Goal: Task Accomplishment & Management: Use online tool/utility

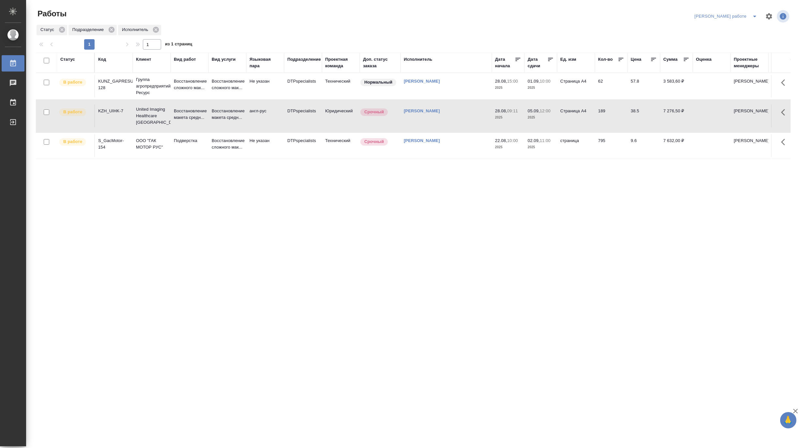
click at [754, 13] on icon "split button" at bounding box center [755, 16] width 8 height 8
click at [741, 38] on li "[PERSON_NAME]" at bounding box center [731, 40] width 59 height 10
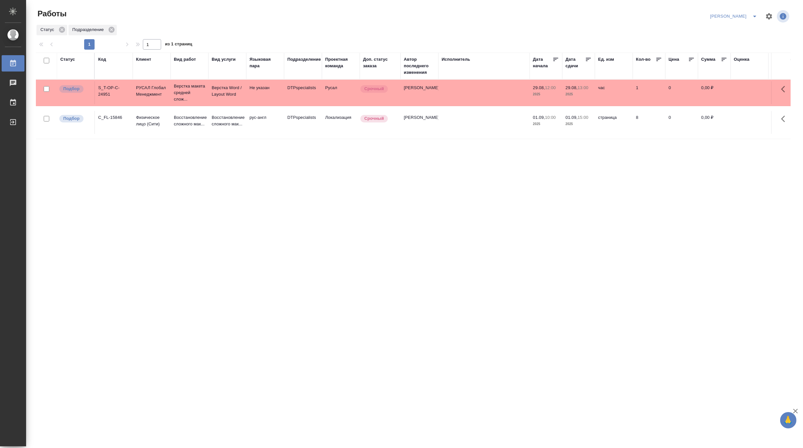
click at [247, 99] on td "Не указан" at bounding box center [265, 92] width 38 height 23
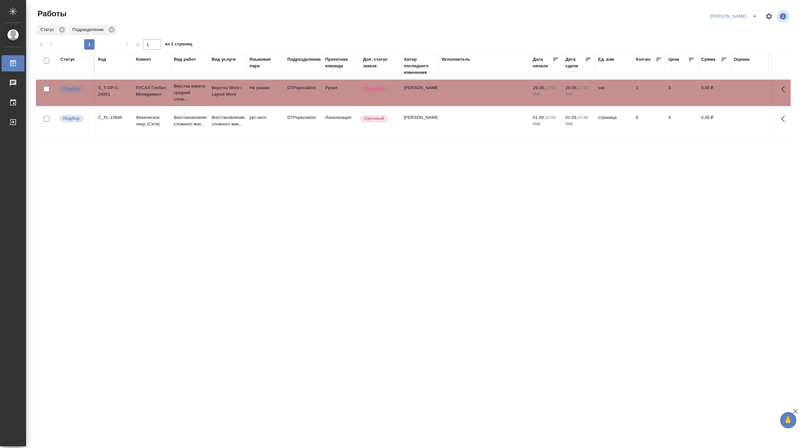
click at [247, 99] on td "Не указан" at bounding box center [265, 92] width 38 height 23
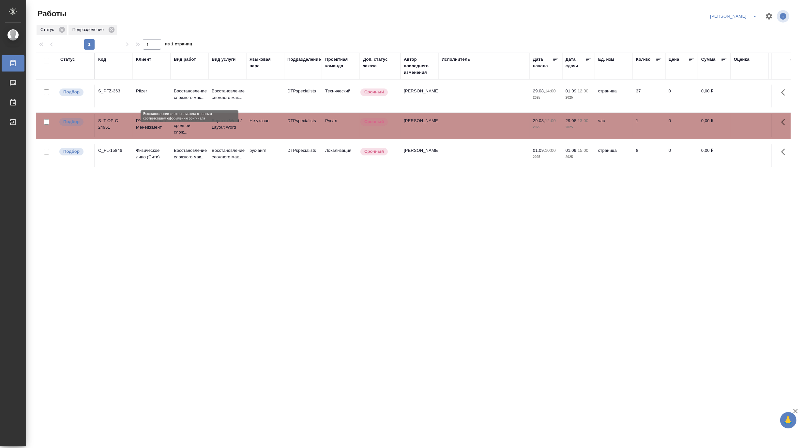
click at [181, 97] on p "Восстановление сложного мак..." at bounding box center [189, 94] width 31 height 13
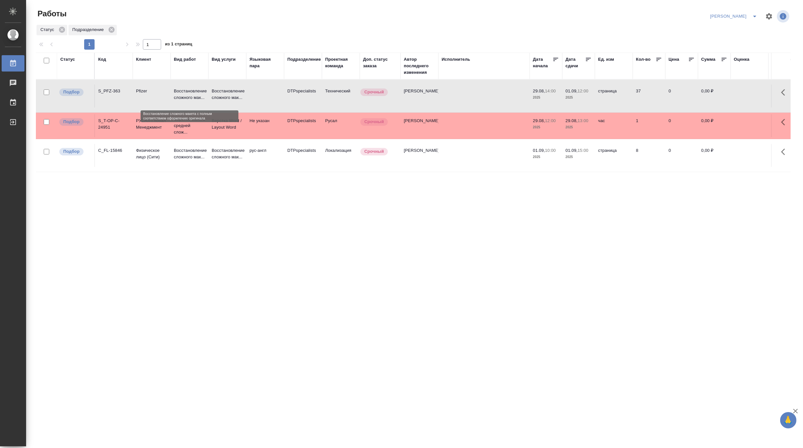
click at [181, 97] on p "Восстановление сложного мак..." at bounding box center [189, 94] width 31 height 13
click at [223, 131] on p "Верстка Word / Layout Word" at bounding box center [227, 123] width 31 height 13
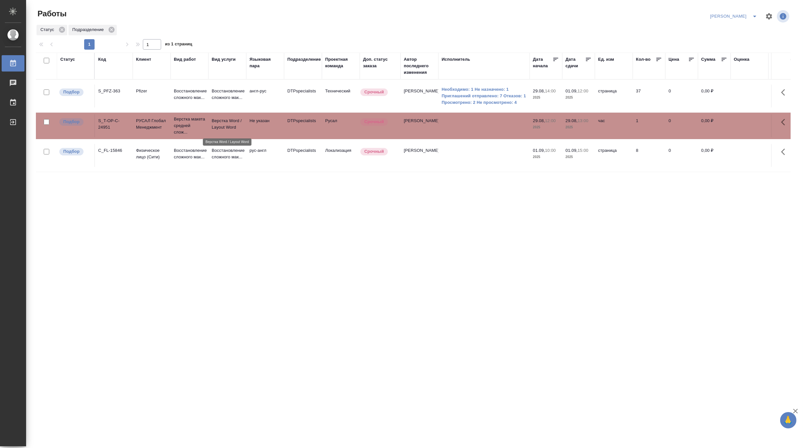
click at [223, 131] on p "Верстка Word / Layout Word" at bounding box center [227, 123] width 31 height 13
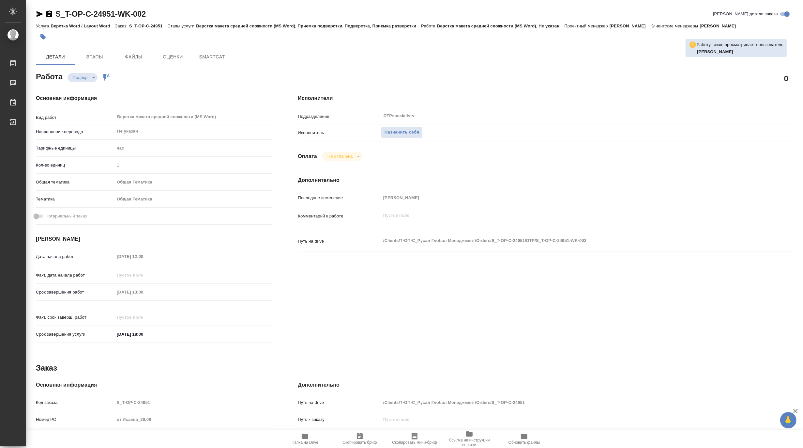
type textarea "x"
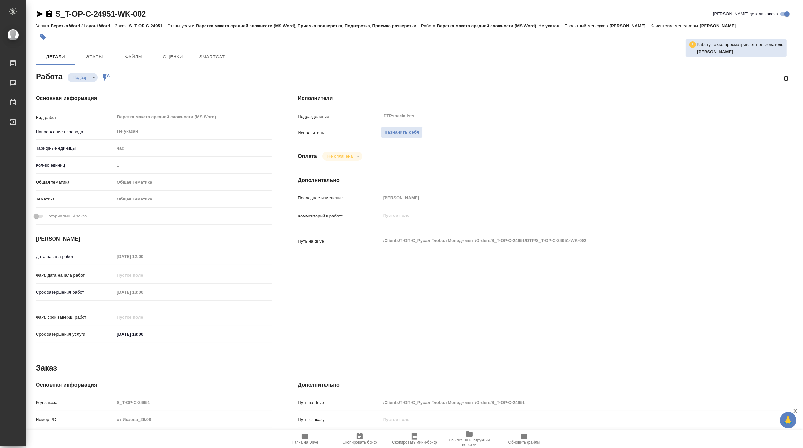
type textarea "x"
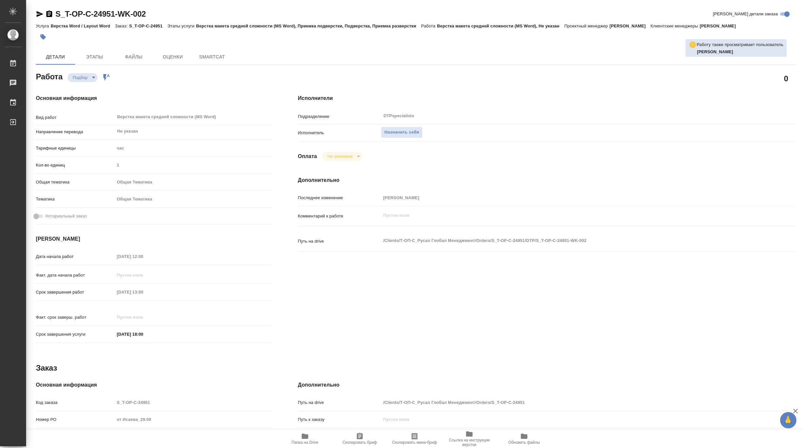
type textarea "x"
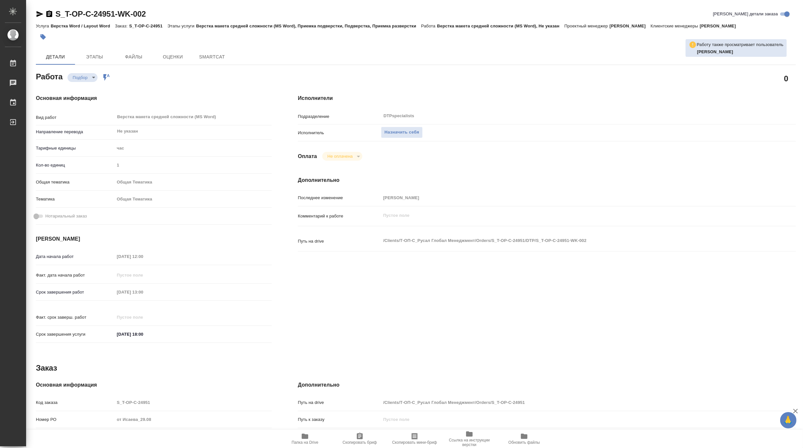
type textarea "x"
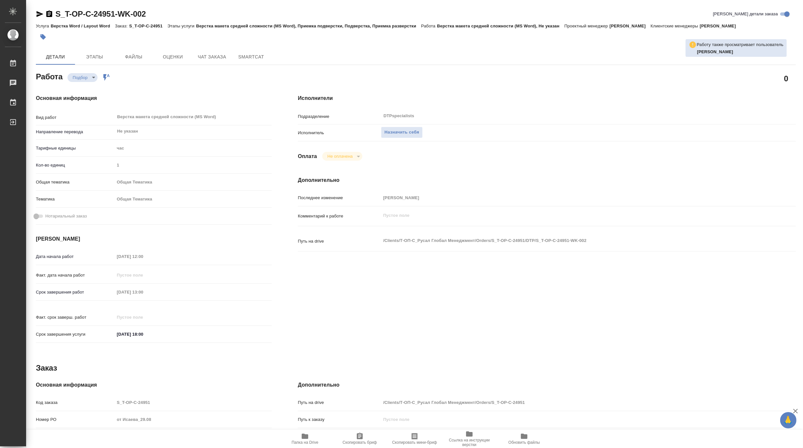
scroll to position [107, 0]
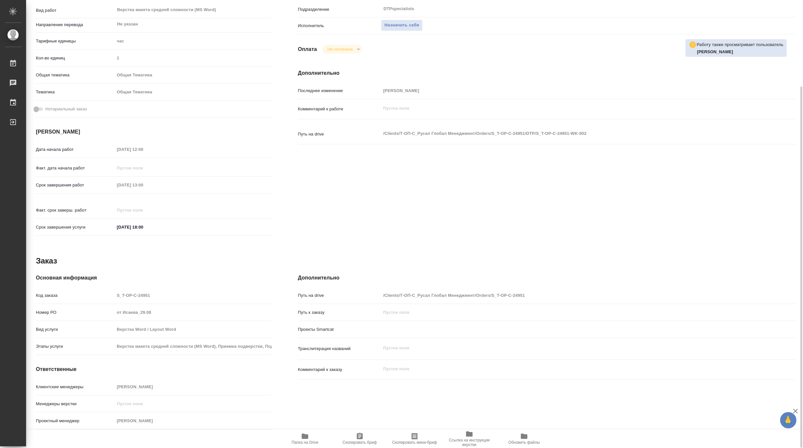
type textarea "x"
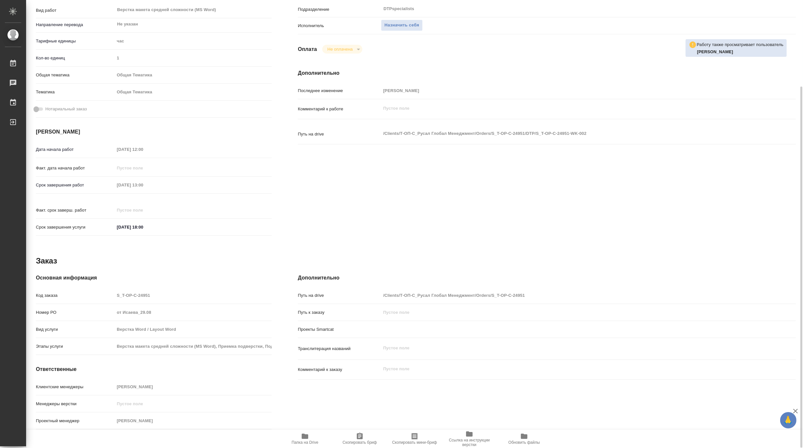
type textarea "x"
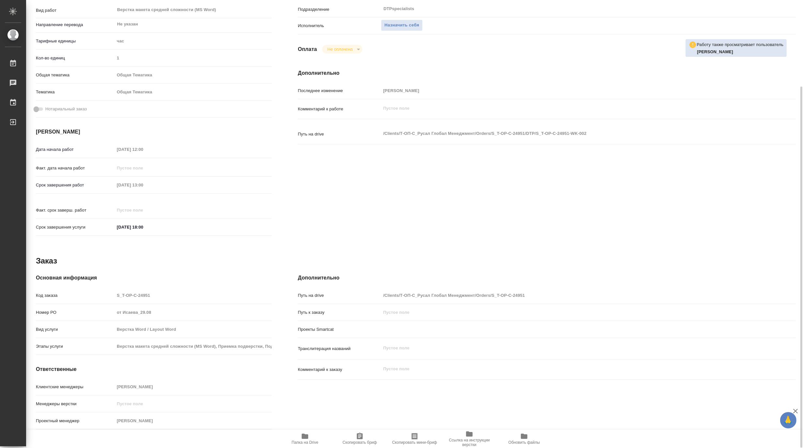
click at [305, 441] on span "Папка на Drive" at bounding box center [305, 442] width 27 height 5
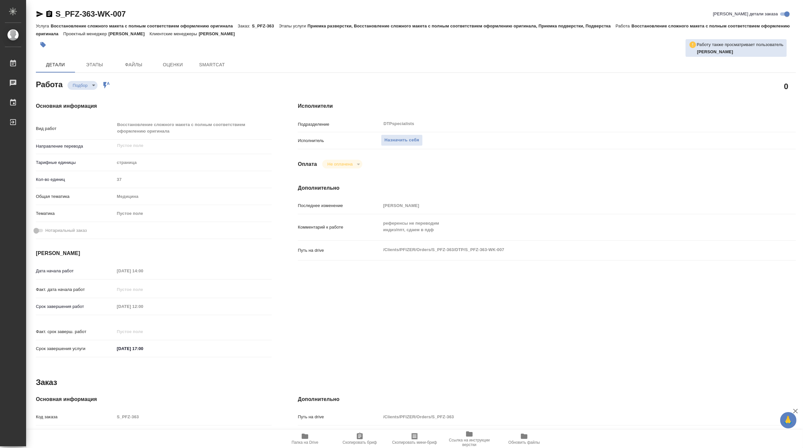
type textarea "x"
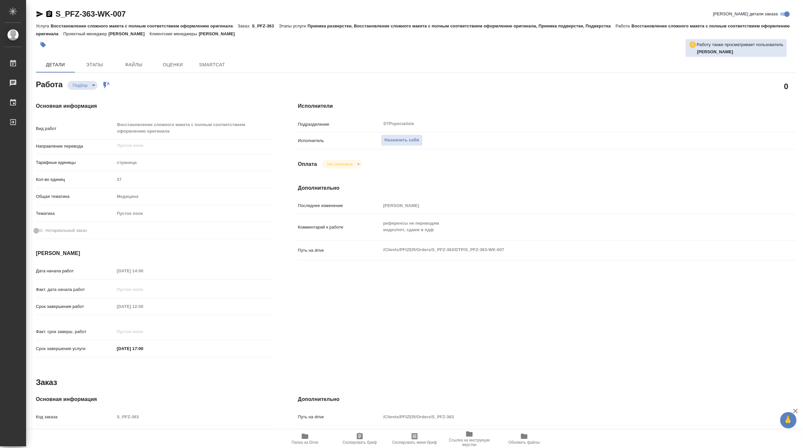
type textarea "x"
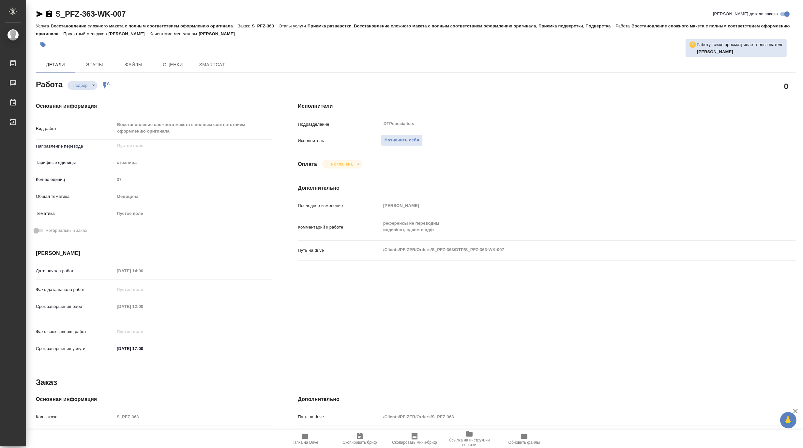
type textarea "x"
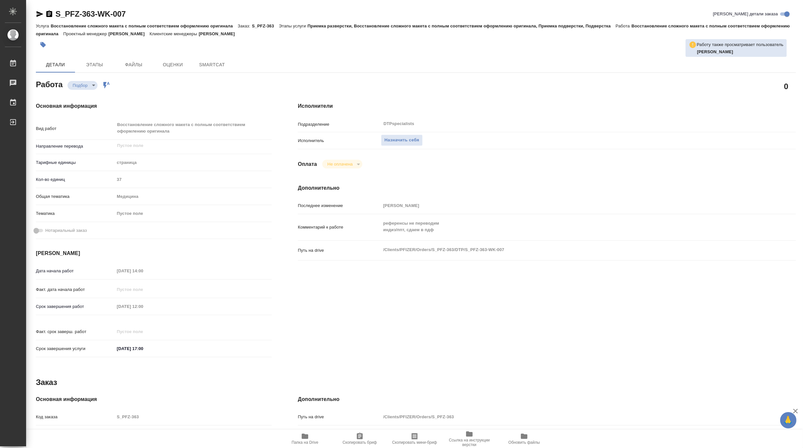
type textarea "x"
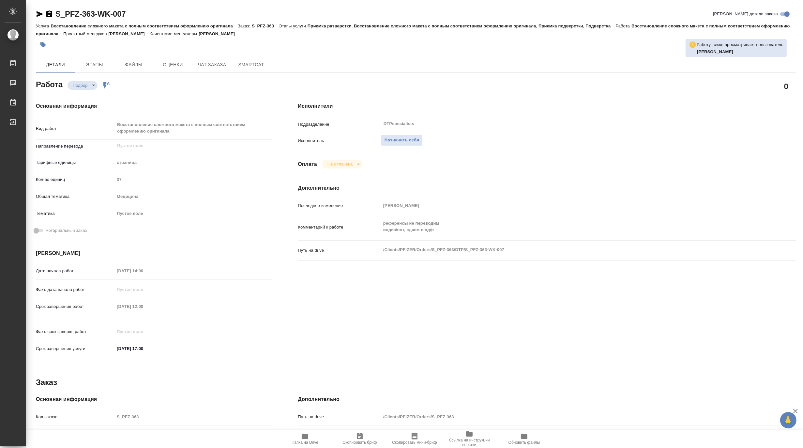
type textarea "x"
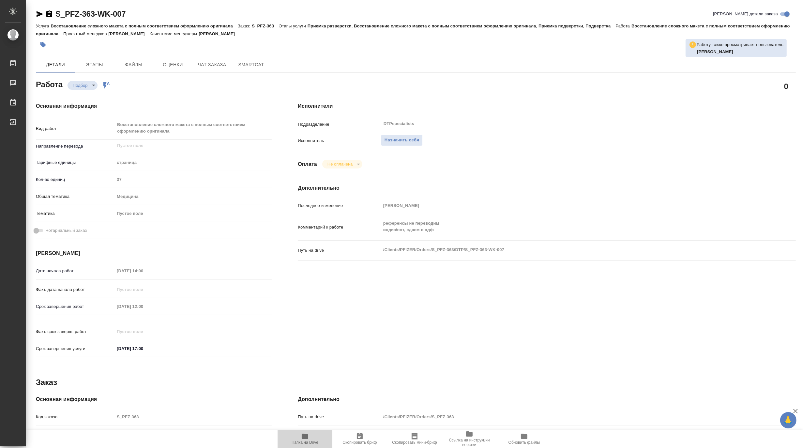
click at [301, 436] on icon "button" at bounding box center [305, 436] width 8 height 8
type textarea "x"
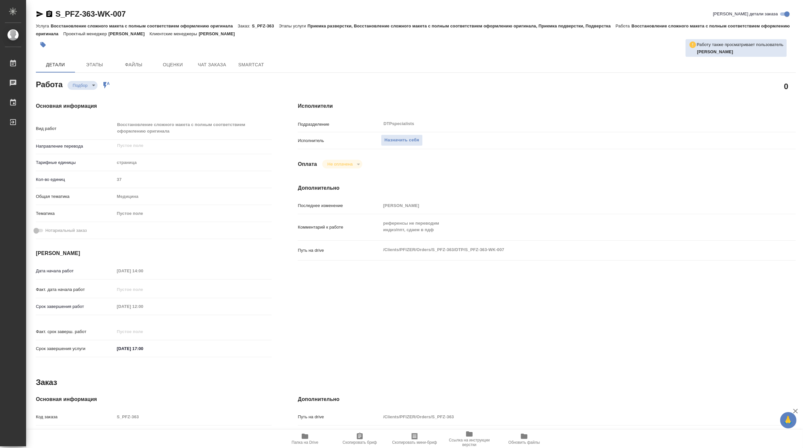
type textarea "x"
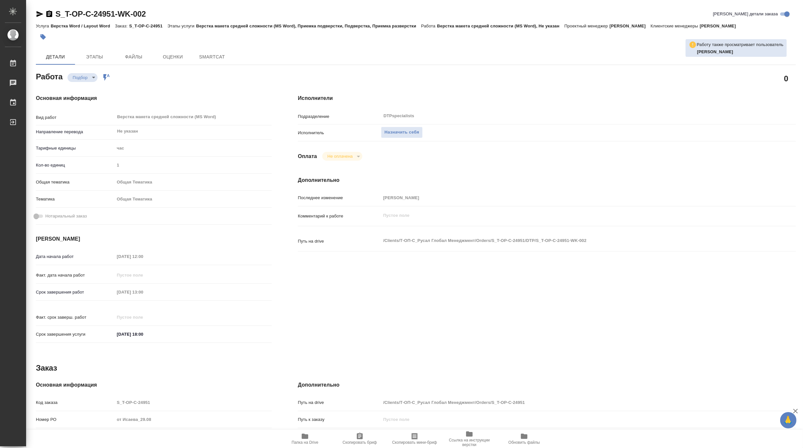
type textarea "x"
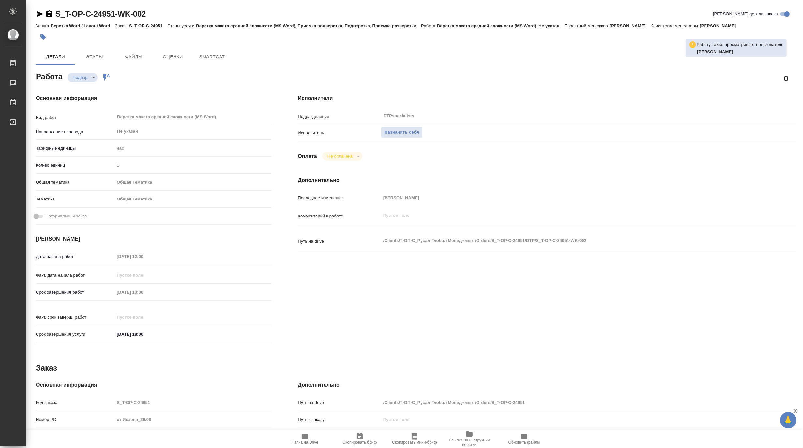
type textarea "x"
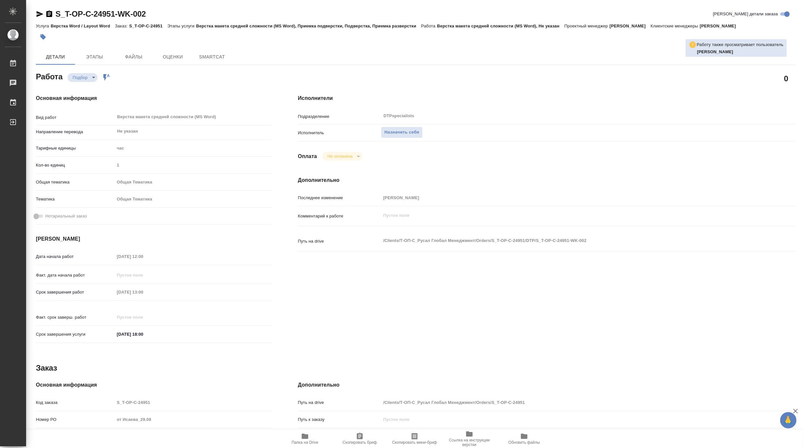
type textarea "x"
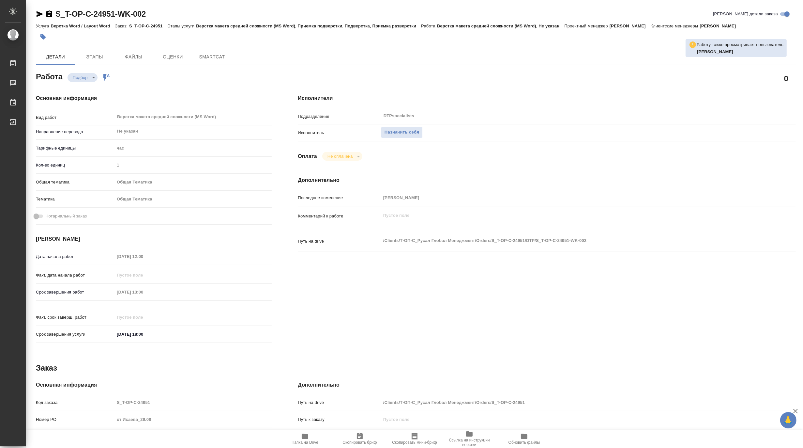
type textarea "x"
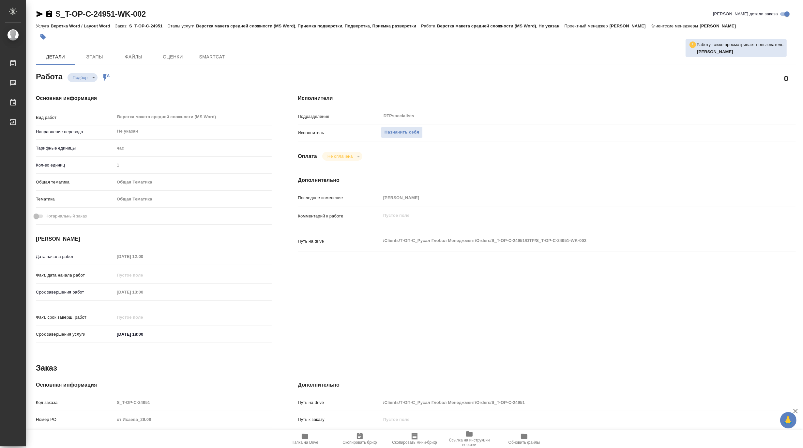
type textarea "x"
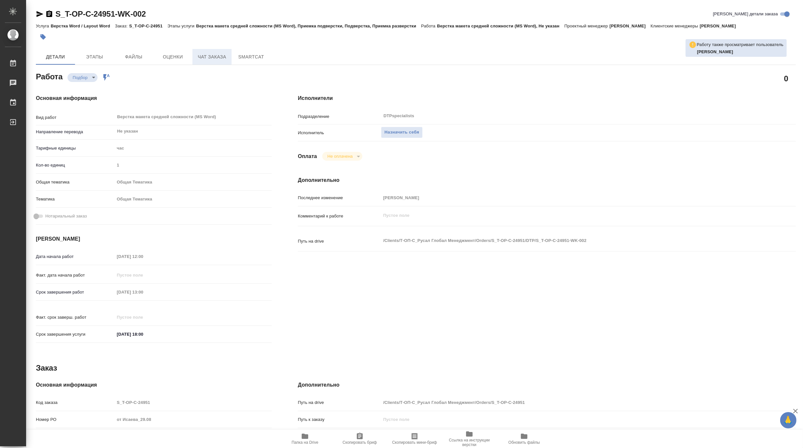
click at [213, 52] on button "Чат заказа" at bounding box center [211, 57] width 39 height 16
type textarea "x"
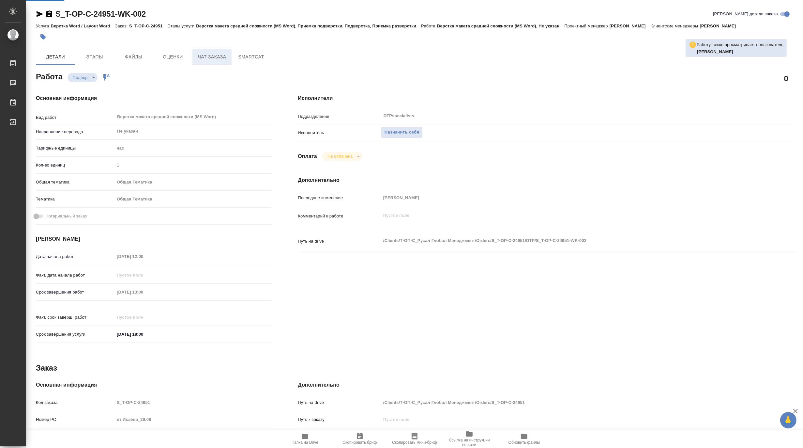
type textarea "x"
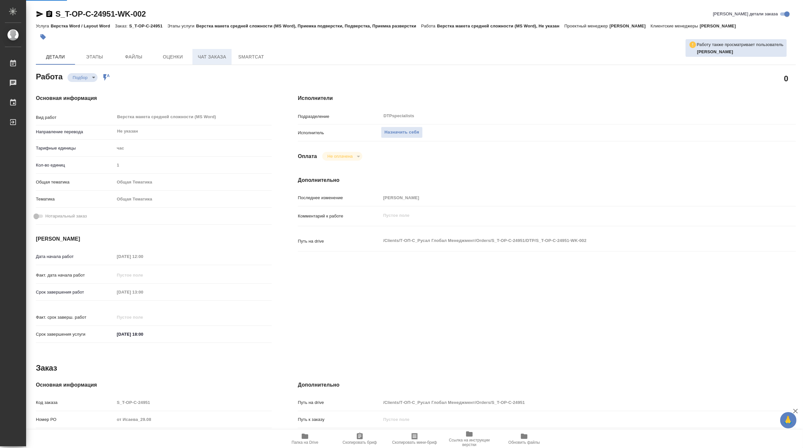
type textarea "x"
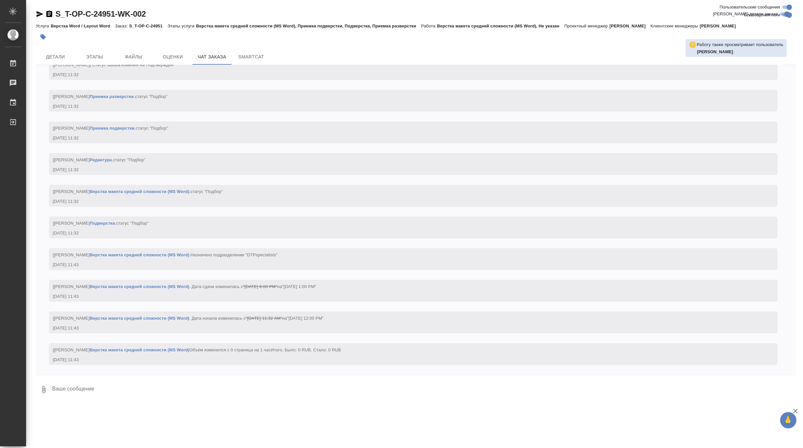
scroll to position [176, 0]
click at [68, 53] on span "Детали" at bounding box center [55, 57] width 31 height 8
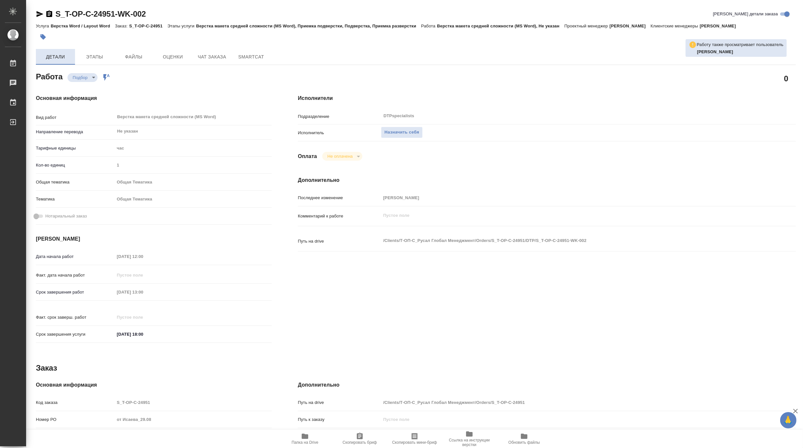
type textarea "x"
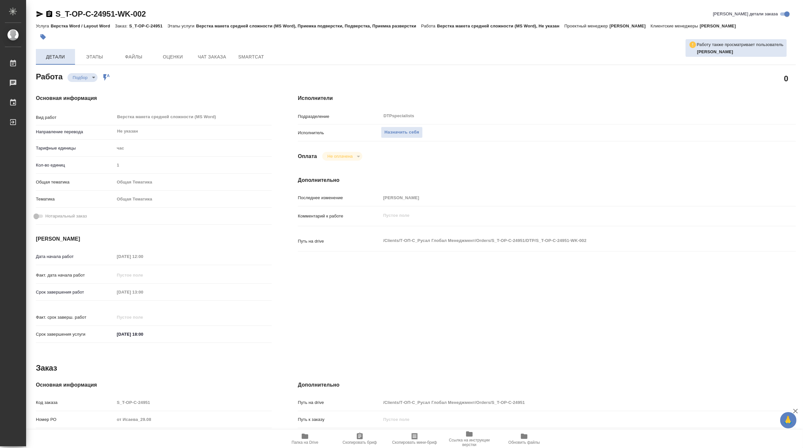
type textarea "x"
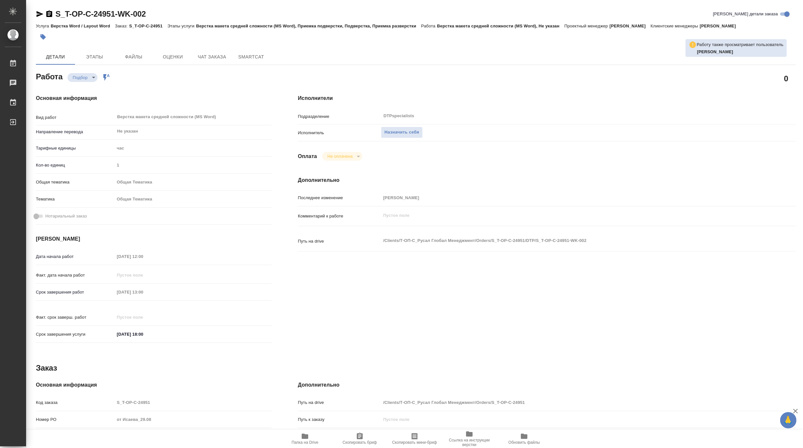
type textarea "x"
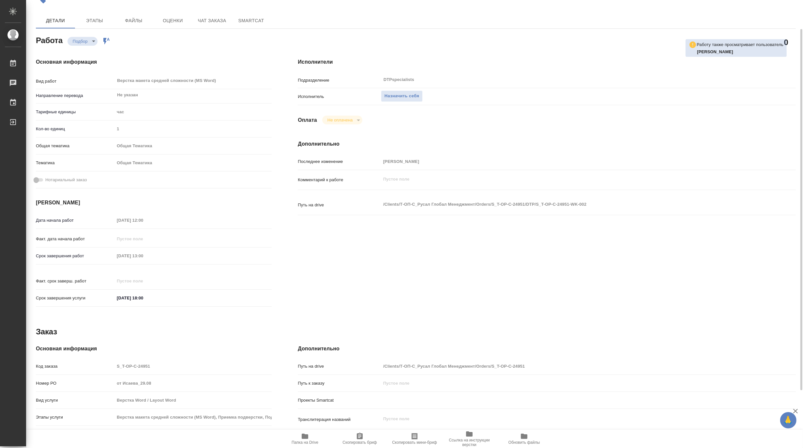
scroll to position [107, 0]
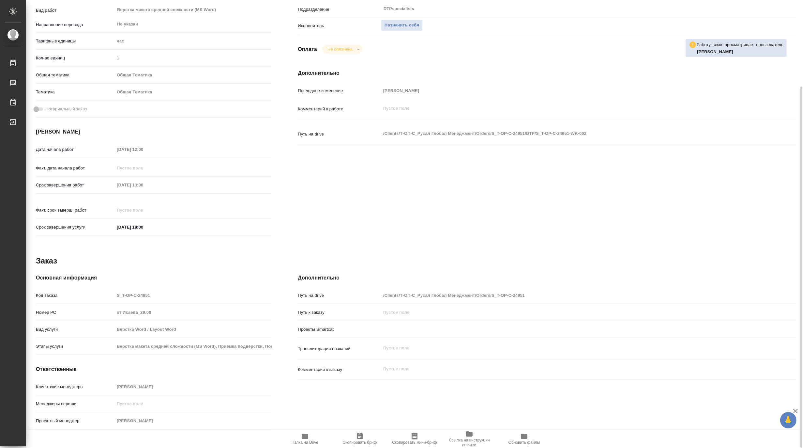
click at [298, 439] on span "Папка на Drive" at bounding box center [305, 438] width 47 height 12
